Goal: Find contact information: Obtain details needed to contact an individual or organization

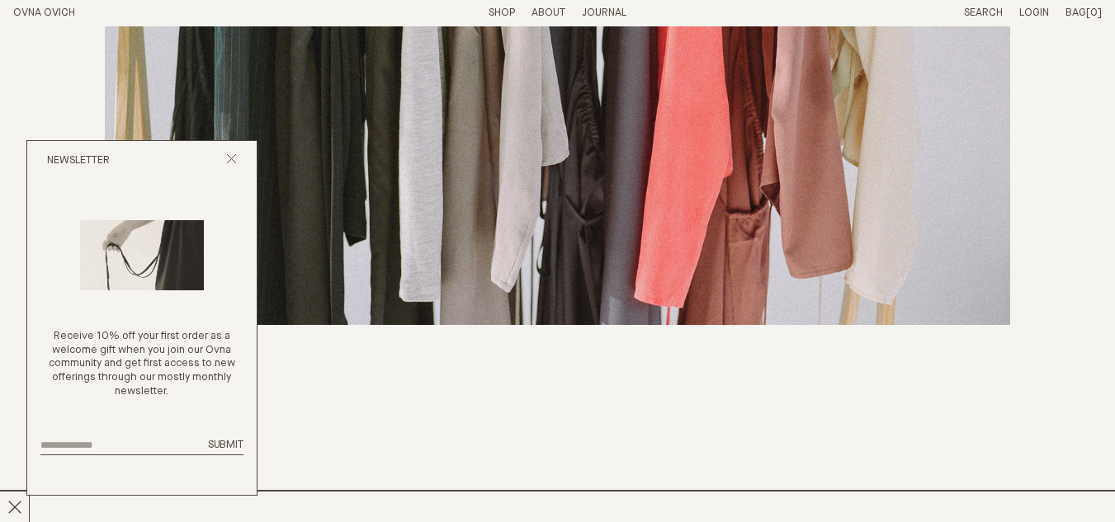
scroll to position [5816, 0]
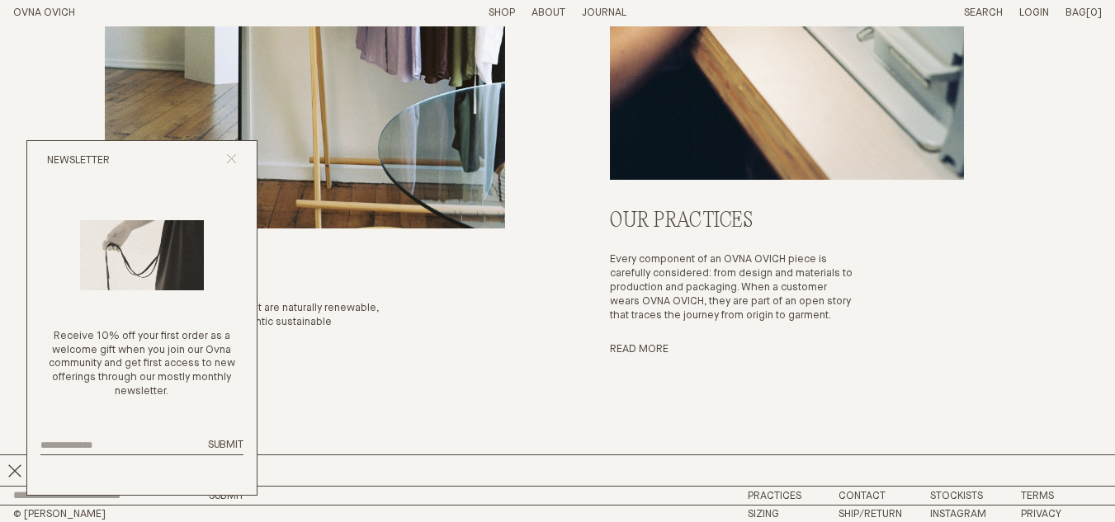
click at [230, 154] on icon "Close popup" at bounding box center [231, 159] width 11 height 11
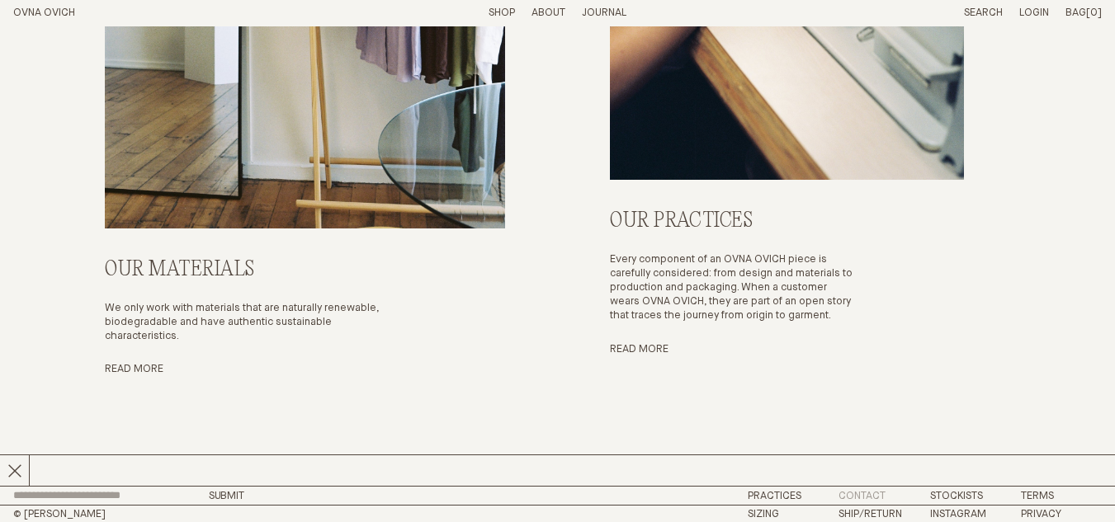
click at [846, 496] on link "Contact" at bounding box center [861, 496] width 47 height 11
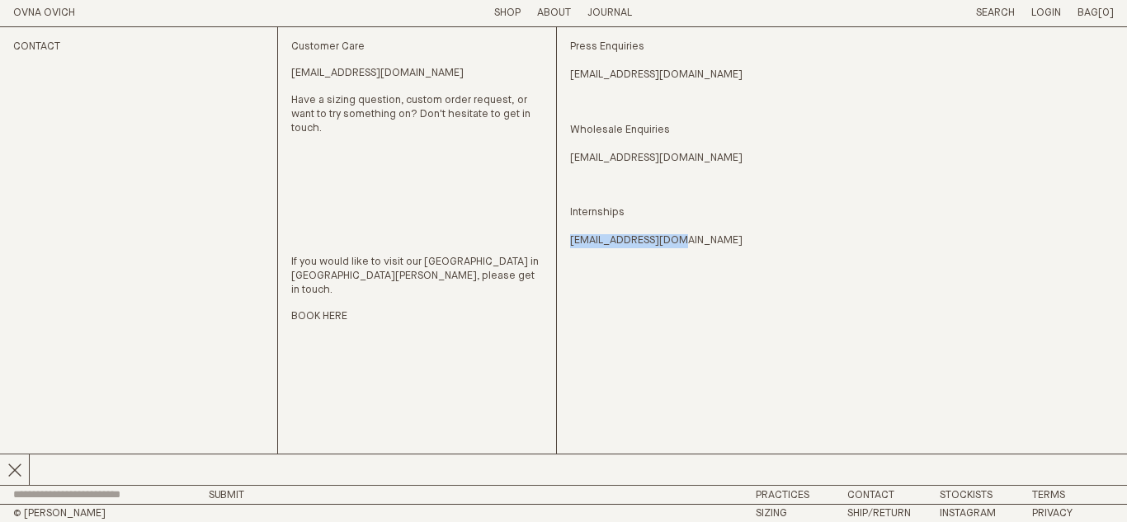
drag, startPoint x: 701, startPoint y: 237, endPoint x: 564, endPoint y: 244, distance: 137.2
click at [564, 244] on div "Contact Customer Care [EMAIL_ADDRESS][DOMAIN_NAME] Have a sizing question, cust…" at bounding box center [563, 256] width 1101 height 458
copy link "[EMAIL_ADDRESS][DOMAIN_NAME]"
